Goal: Task Accomplishment & Management: Manage account settings

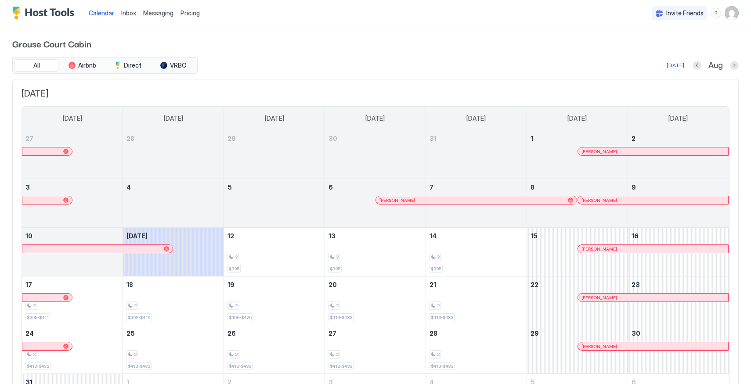
scroll to position [75, 0]
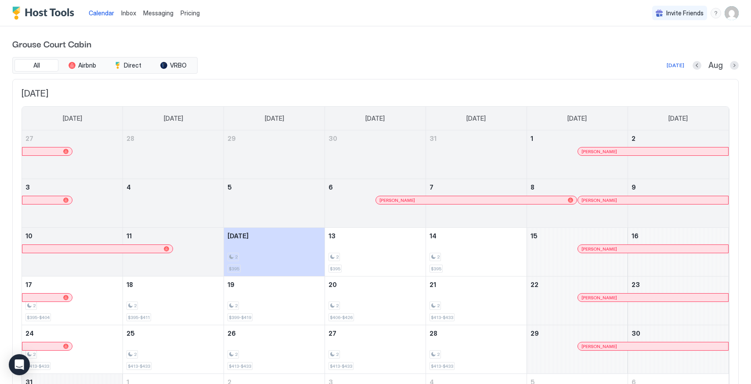
click at [130, 10] on span "Inbox" at bounding box center [128, 12] width 15 height 7
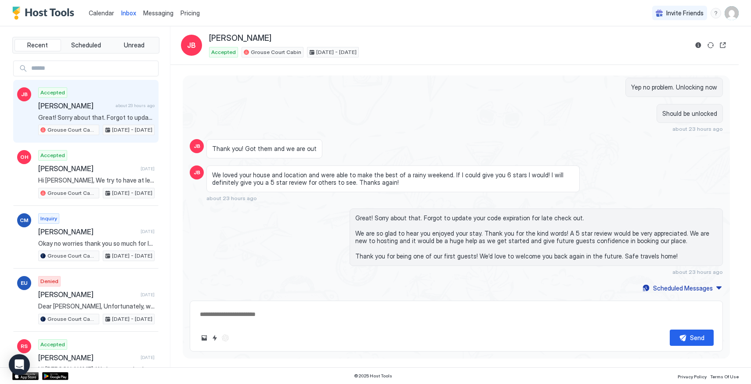
scroll to position [819, 0]
click at [661, 283] on button "Scheduled Messages" at bounding box center [683, 289] width 82 height 12
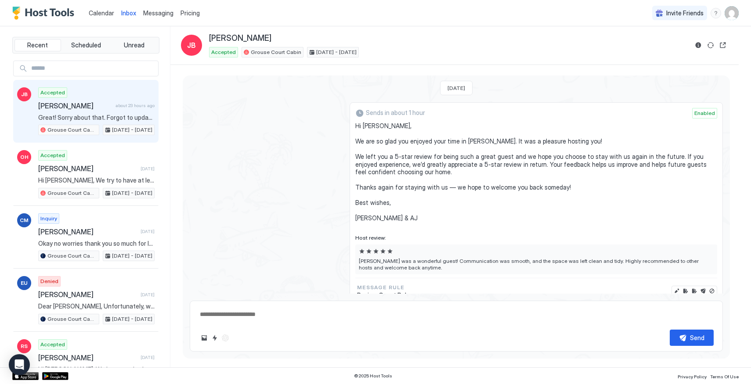
scroll to position [1112, 0]
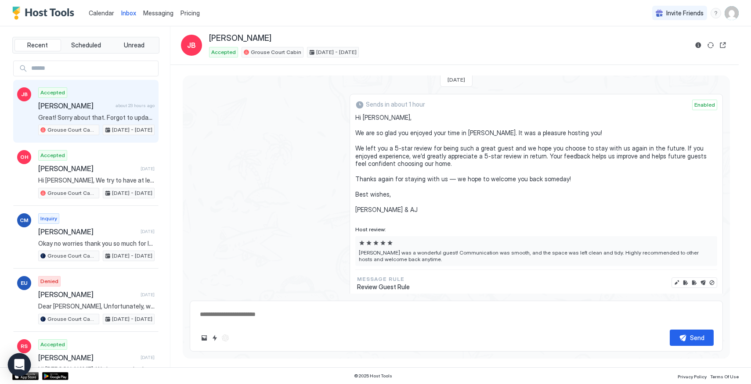
click at [22, 368] on icon "Open Intercom Messenger" at bounding box center [19, 364] width 10 height 11
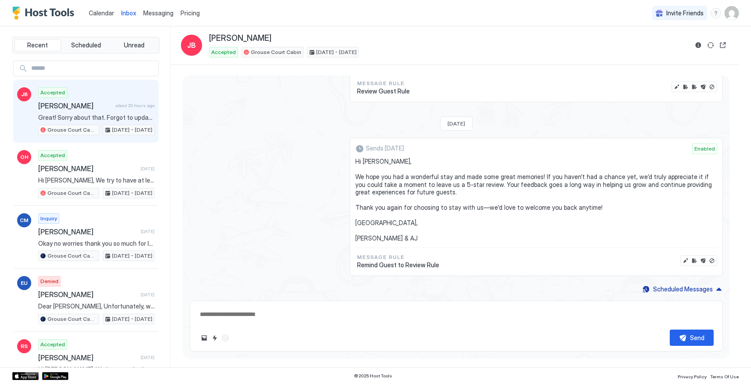
scroll to position [1309, 0]
click at [712, 85] on button "Disable message & review" at bounding box center [712, 85] width 9 height 9
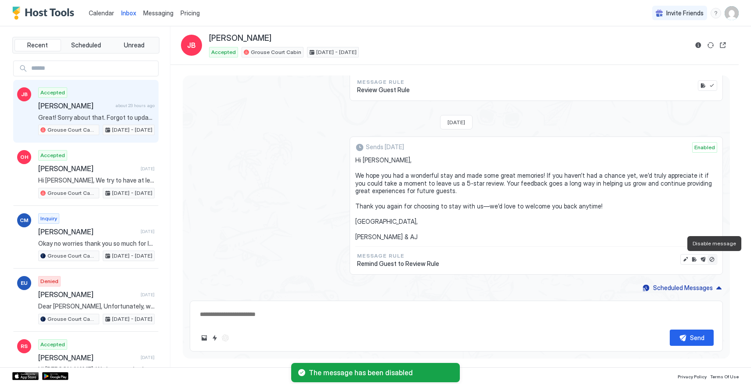
click at [712, 257] on button "Disable message" at bounding box center [712, 259] width 9 height 9
type textarea "*"
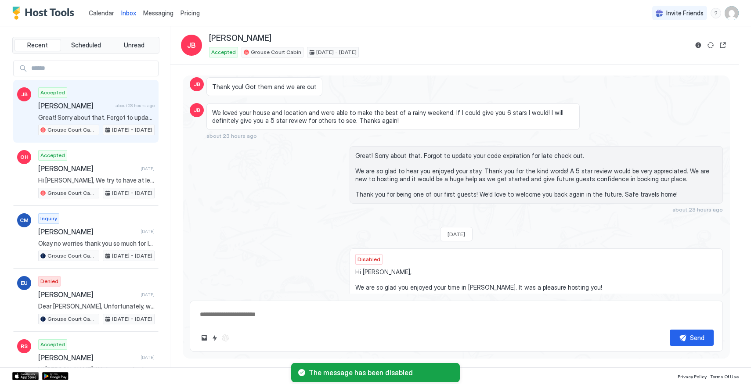
scroll to position [955, 0]
